Goal: Task Accomplishment & Management: Use online tool/utility

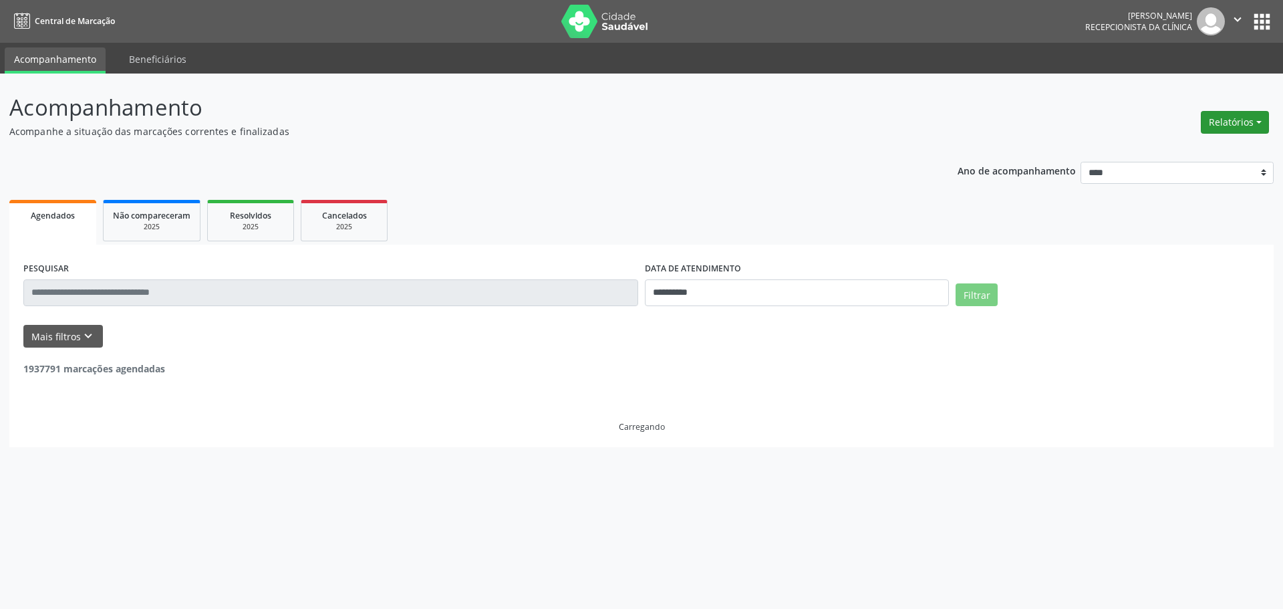
click at [1217, 122] on button "Relatórios" at bounding box center [1235, 122] width 68 height 23
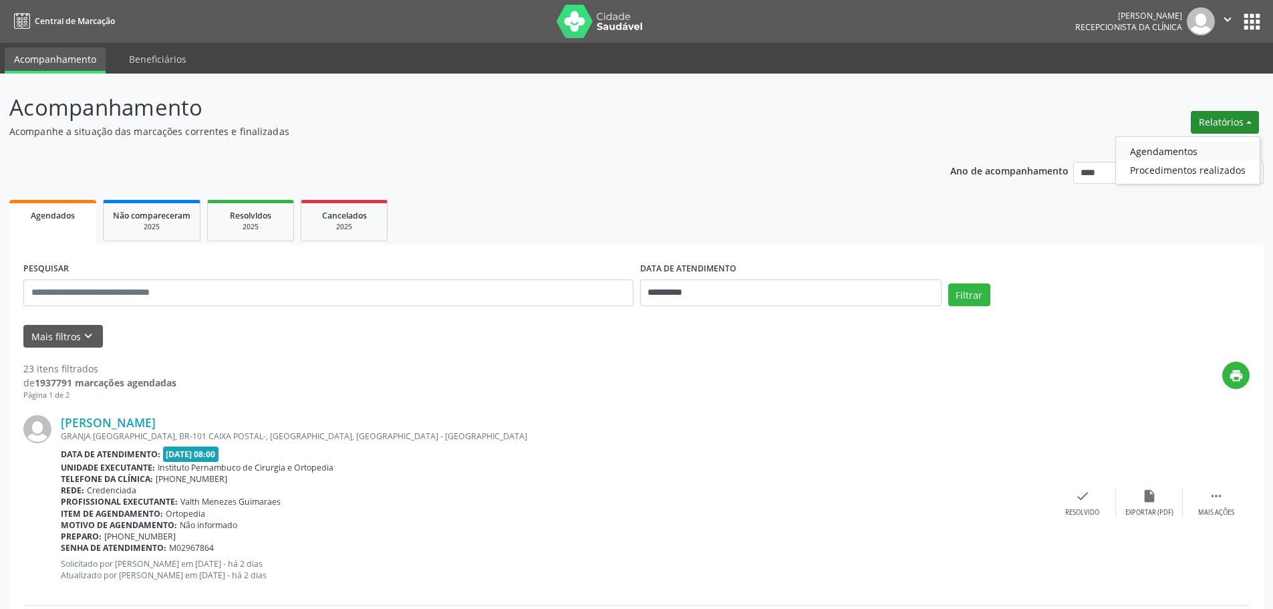
click at [1179, 150] on link "Agendamentos" at bounding box center [1188, 151] width 144 height 19
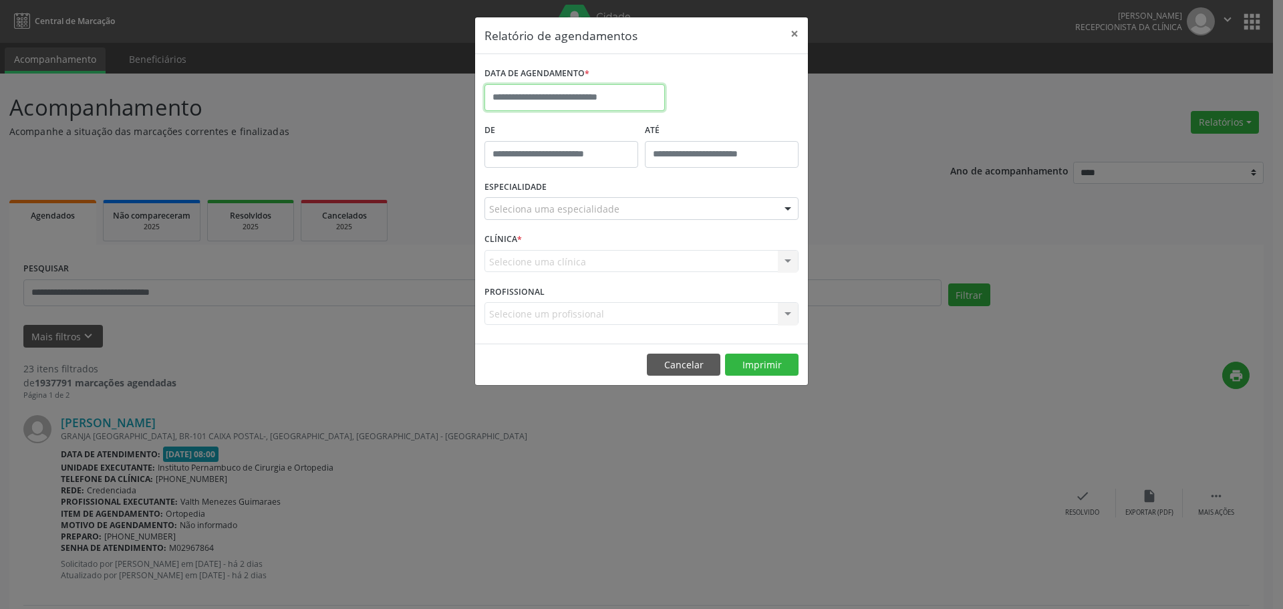
click at [556, 89] on input "text" at bounding box center [574, 97] width 180 height 27
click at [612, 198] on span "9" at bounding box center [616, 194] width 26 height 26
type input "**********"
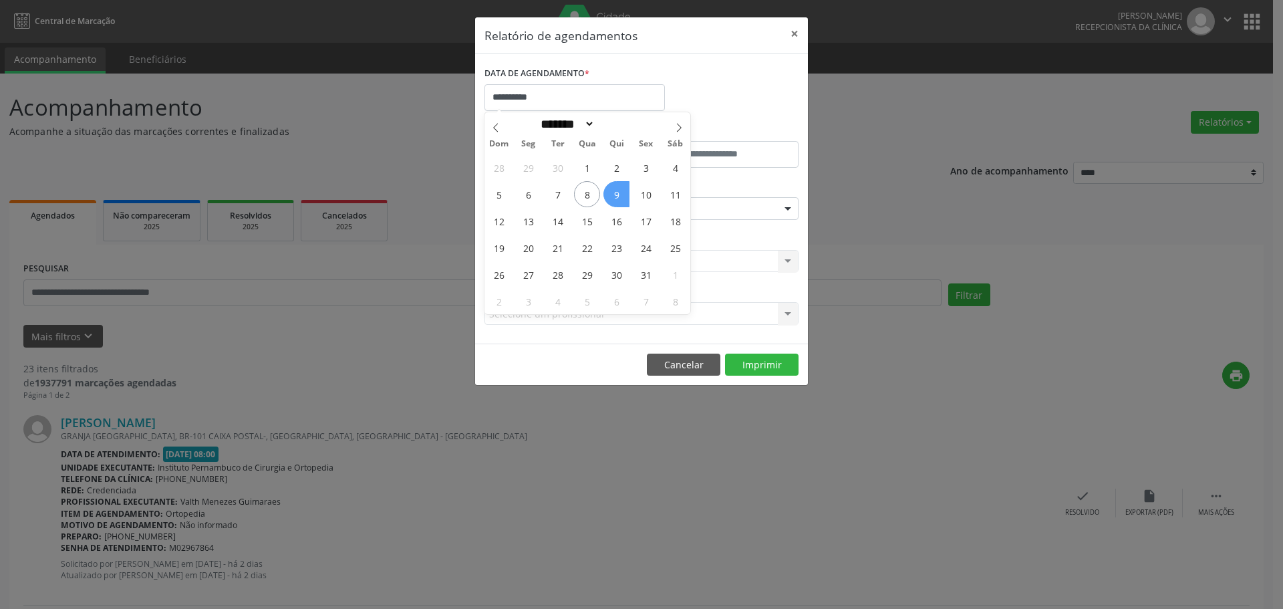
click at [612, 198] on span "9" at bounding box center [616, 194] width 26 height 26
click at [612, 198] on div "Seleciona uma especialidade" at bounding box center [641, 208] width 314 height 23
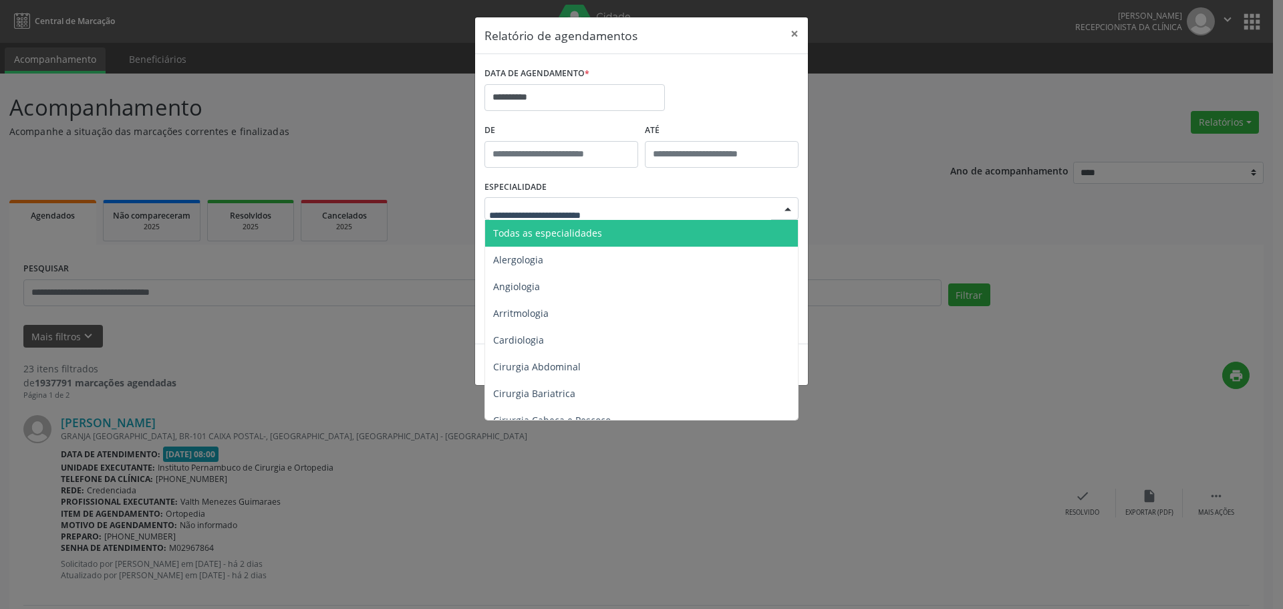
click at [600, 237] on span "Todas as especialidades" at bounding box center [642, 233] width 315 height 27
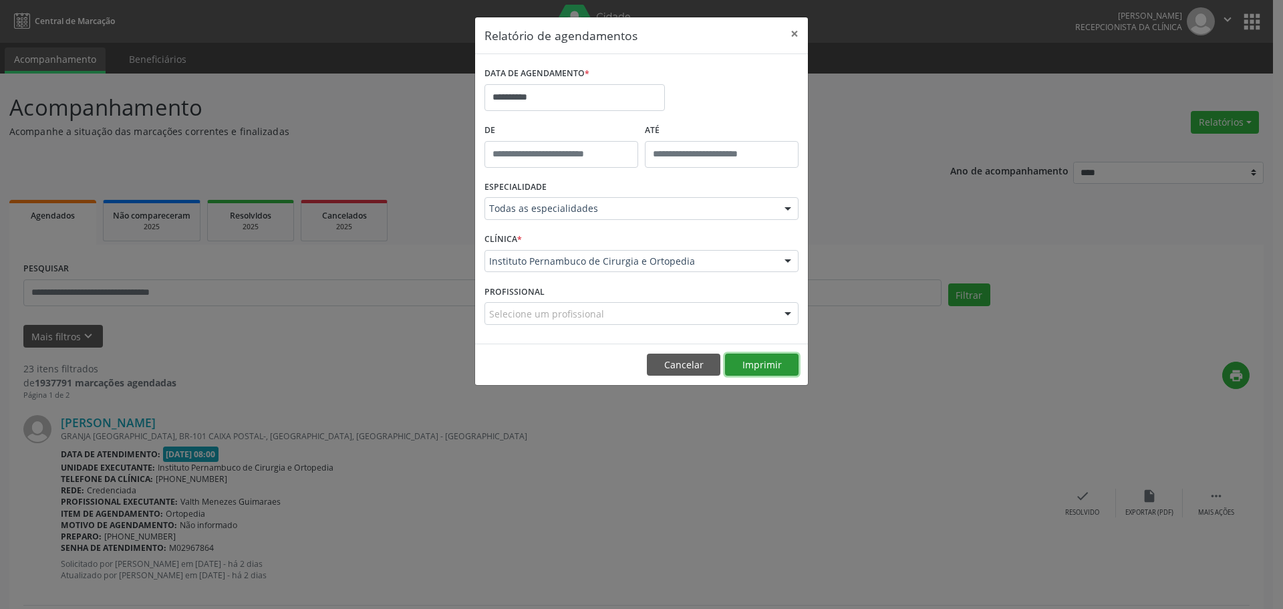
click at [765, 360] on button "Imprimir" at bounding box center [762, 364] width 74 height 23
click at [576, 93] on input "**********" at bounding box center [574, 97] width 180 height 27
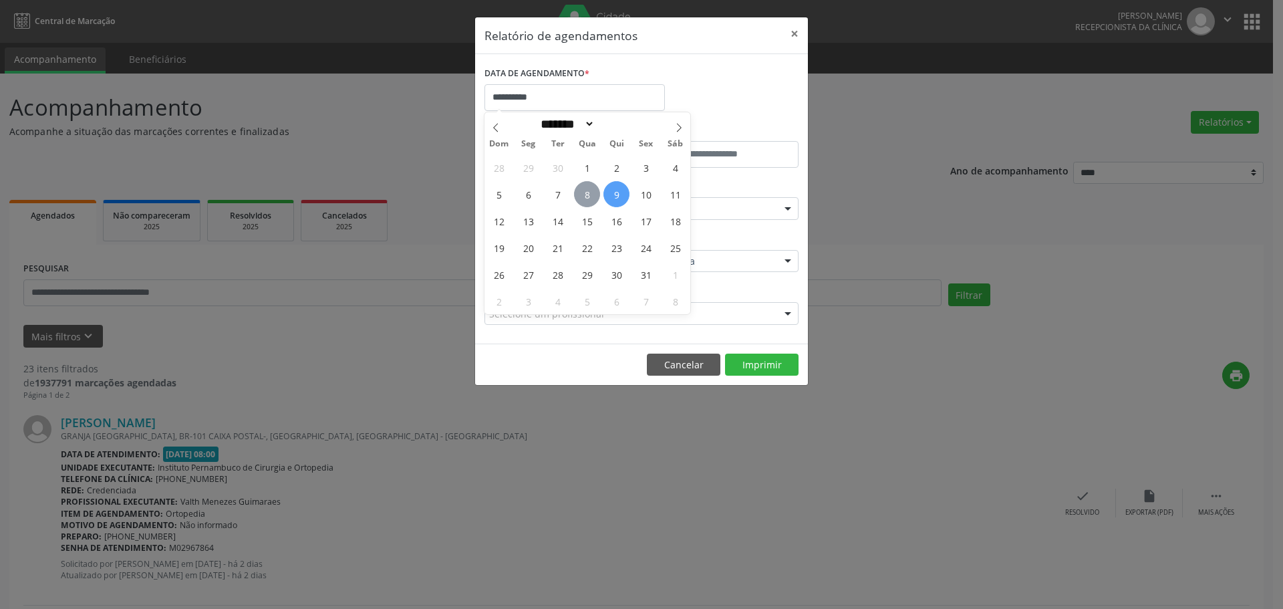
click at [587, 189] on span "8" at bounding box center [587, 194] width 26 height 26
type input "**********"
click at [587, 189] on span "8" at bounding box center [587, 194] width 26 height 26
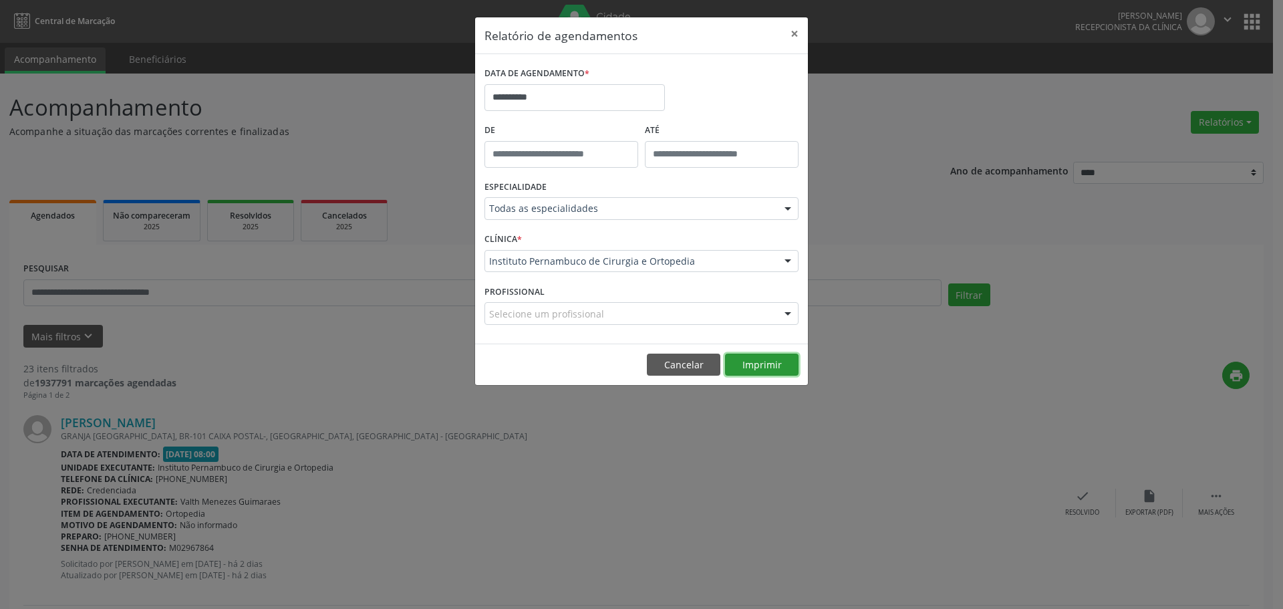
click at [746, 360] on button "Imprimir" at bounding box center [762, 364] width 74 height 23
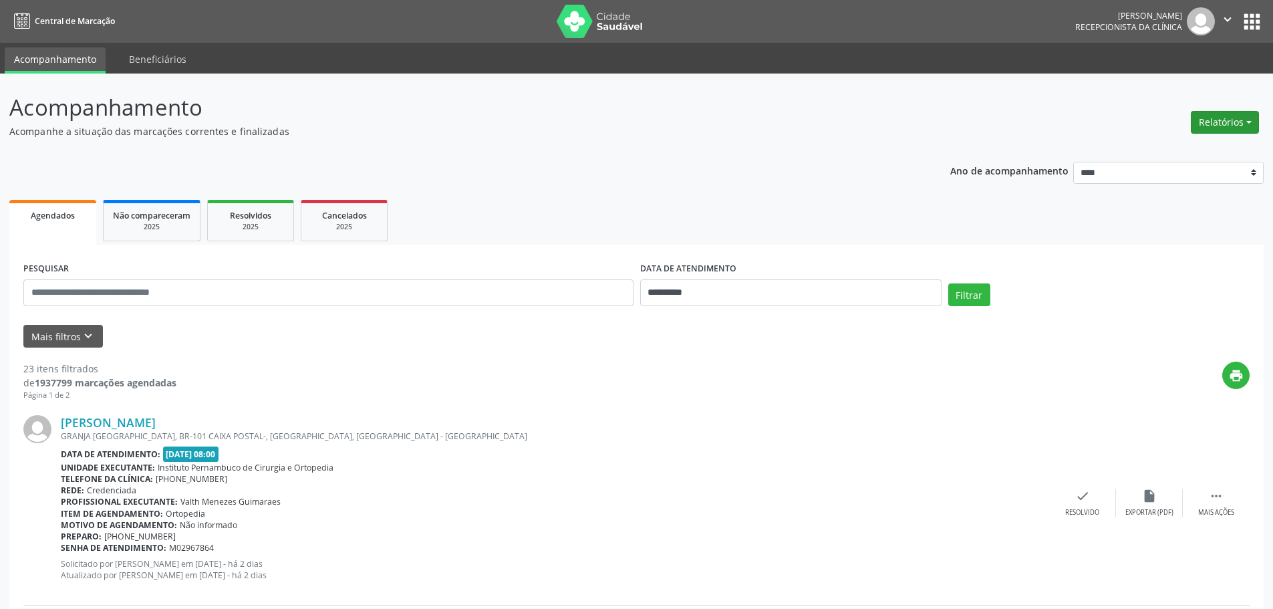
click at [1213, 116] on button "Relatórios" at bounding box center [1225, 122] width 68 height 23
click at [1139, 147] on link "Agendamentos" at bounding box center [1188, 151] width 144 height 19
select select "*"
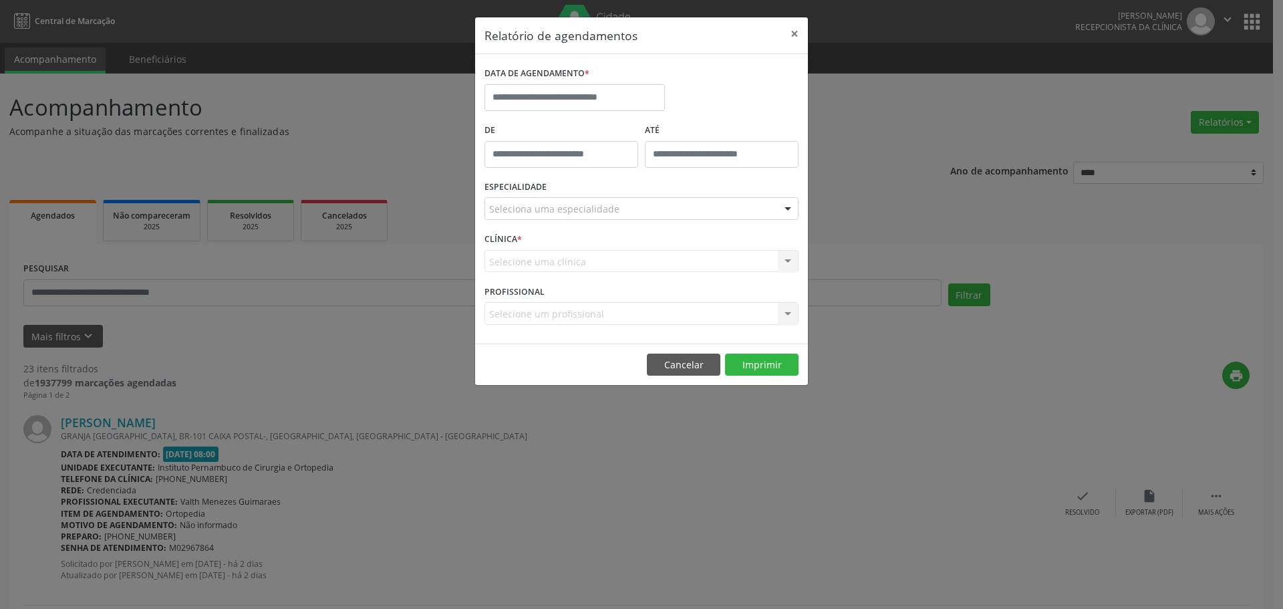
click at [548, 114] on div "DATA DE AGENDAMENTO *" at bounding box center [574, 91] width 187 height 57
click at [567, 94] on input "text" at bounding box center [574, 97] width 180 height 27
click at [611, 194] on span "9" at bounding box center [616, 194] width 26 height 26
type input "**********"
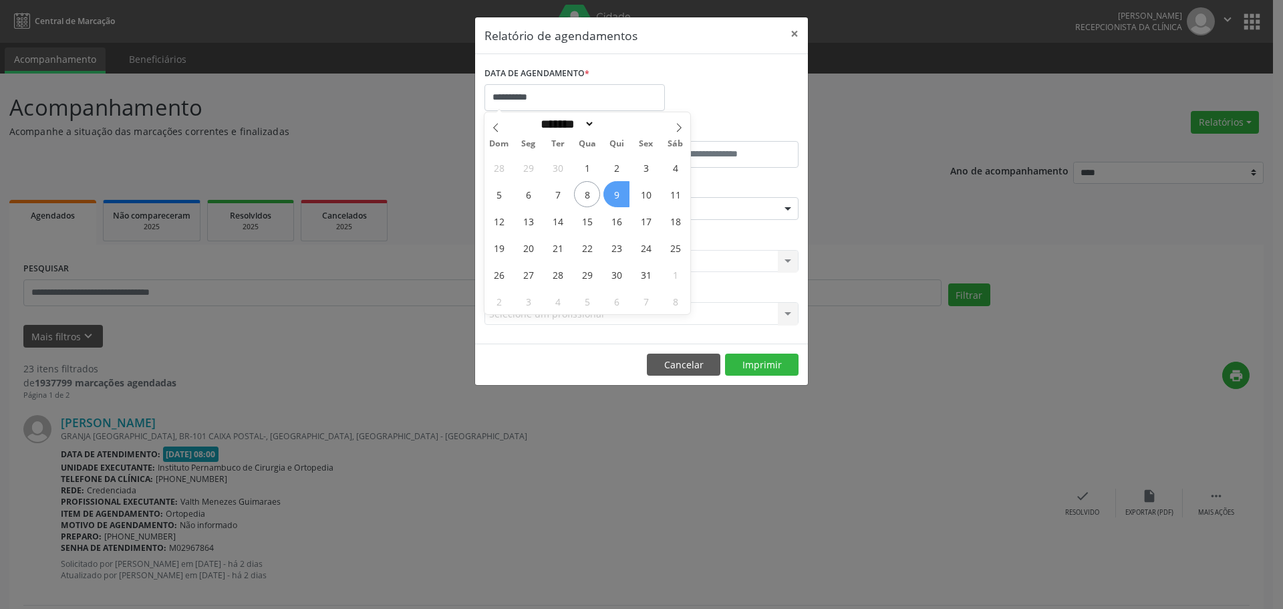
click at [611, 194] on span "9" at bounding box center [616, 194] width 26 height 26
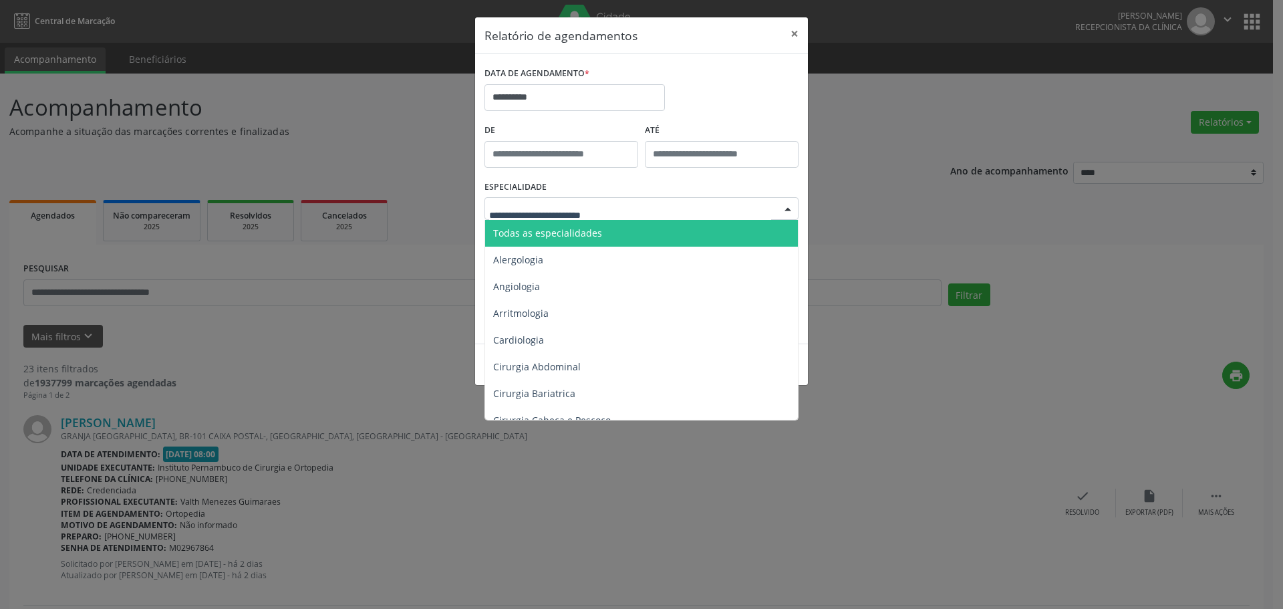
click at [597, 230] on span "Todas as especialidades" at bounding box center [547, 233] width 109 height 13
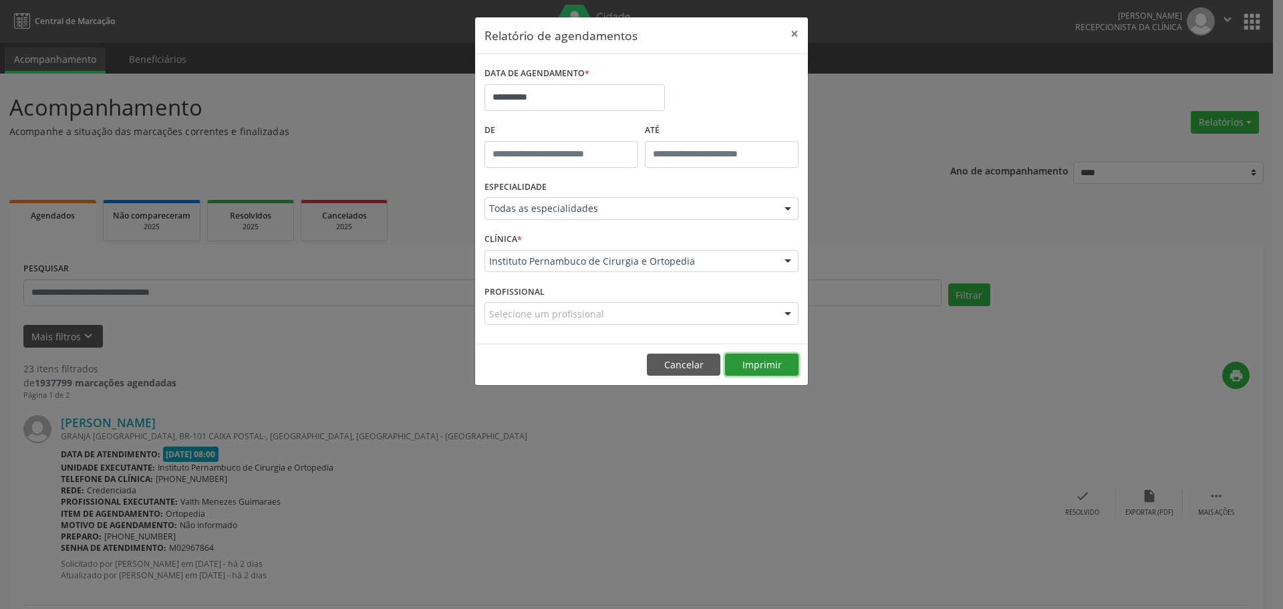
click at [748, 361] on button "Imprimir" at bounding box center [762, 364] width 74 height 23
